Goal: Task Accomplishment & Management: Use online tool/utility

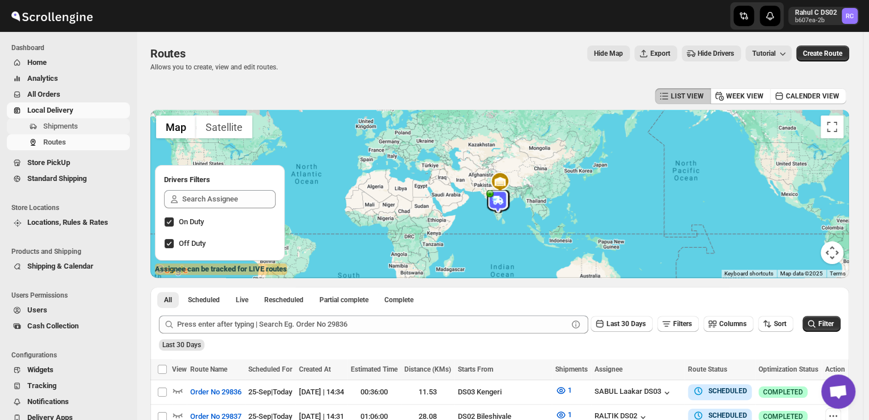
click at [82, 129] on span "Shipments" at bounding box center [85, 126] width 84 height 11
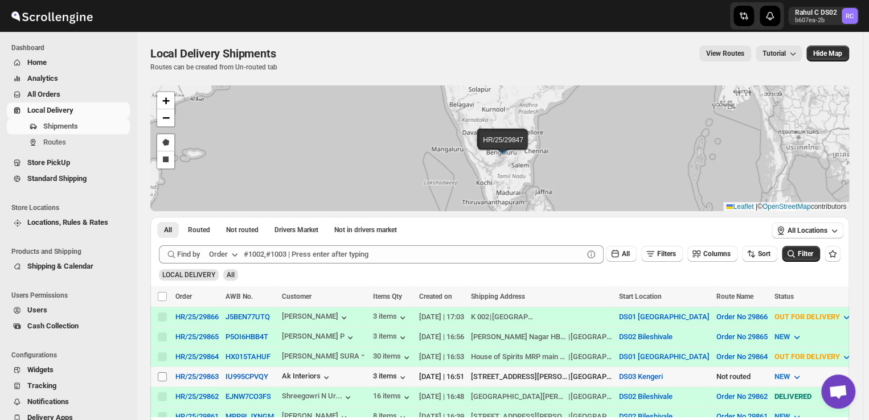
click at [161, 376] on input "Select shipment" at bounding box center [162, 376] width 9 height 9
checkbox input "true"
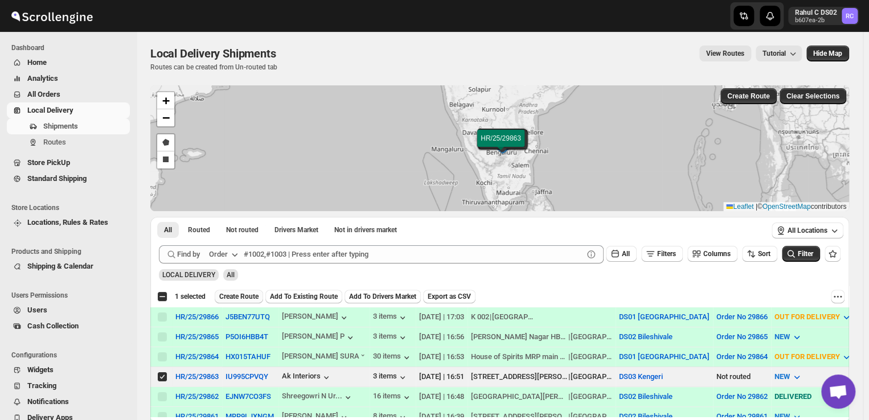
click at [241, 296] on span "Create Route" at bounding box center [238, 296] width 39 height 9
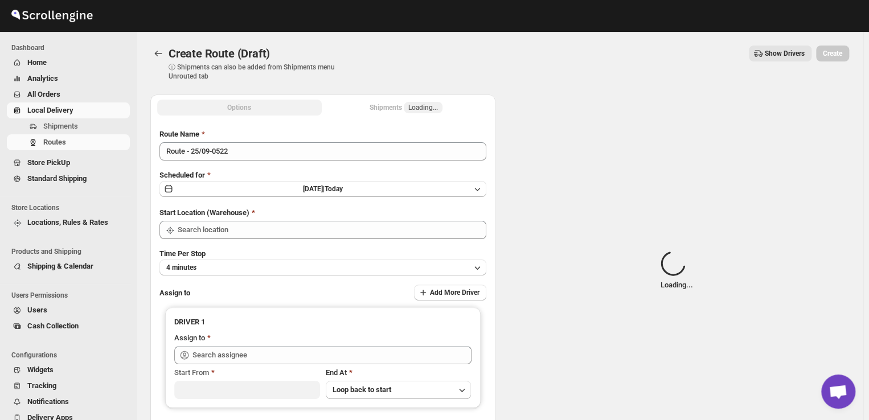
type input "DS03 Kengeri"
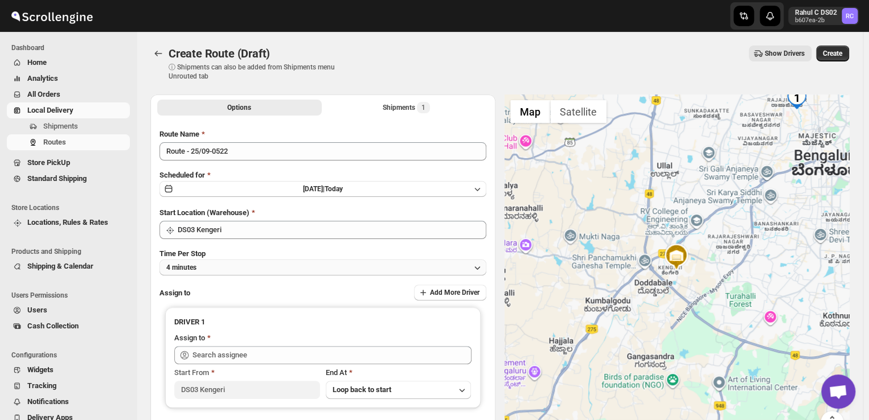
click at [219, 267] on button "4 minutes" at bounding box center [322, 268] width 327 height 16
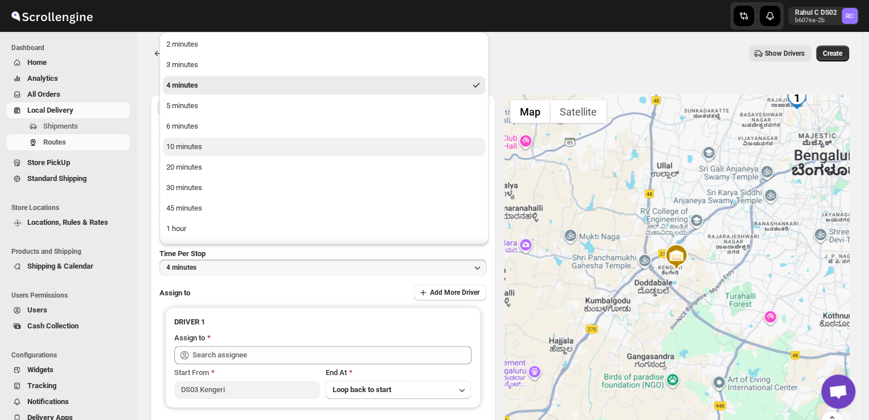
click at [195, 146] on div "10 minutes" at bounding box center [184, 146] width 36 height 11
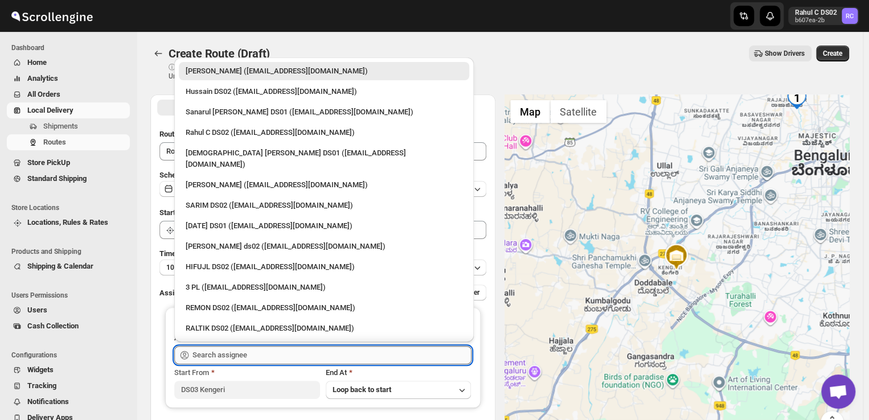
click at [260, 355] on input "text" at bounding box center [331, 355] width 279 height 18
click at [213, 282] on div "3 PL ([EMAIL_ADDRESS][DOMAIN_NAME])" at bounding box center [324, 287] width 277 height 11
type input "3 PL ([EMAIL_ADDRESS][DOMAIN_NAME])"
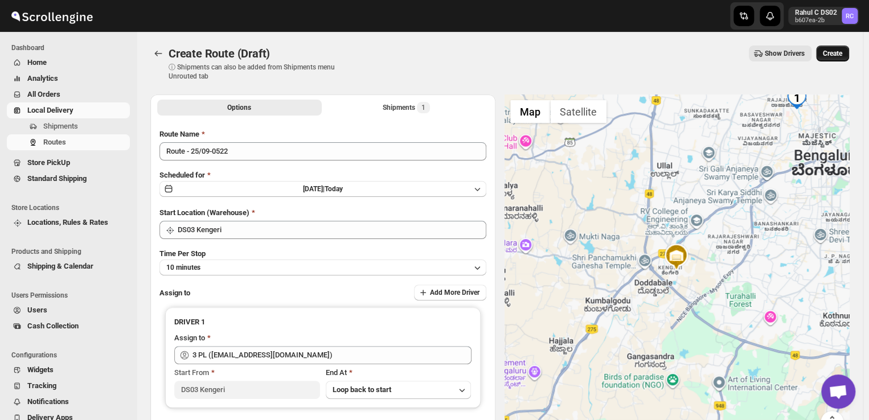
click at [840, 48] on button "Create" at bounding box center [832, 54] width 33 height 16
